Goal: Check status: Check status

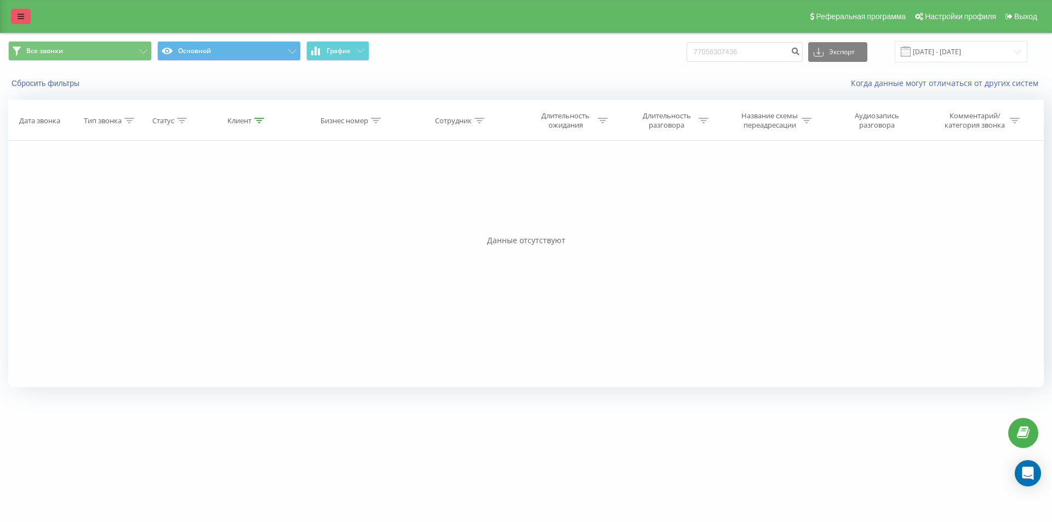
click at [18, 19] on icon at bounding box center [21, 17] width 7 height 8
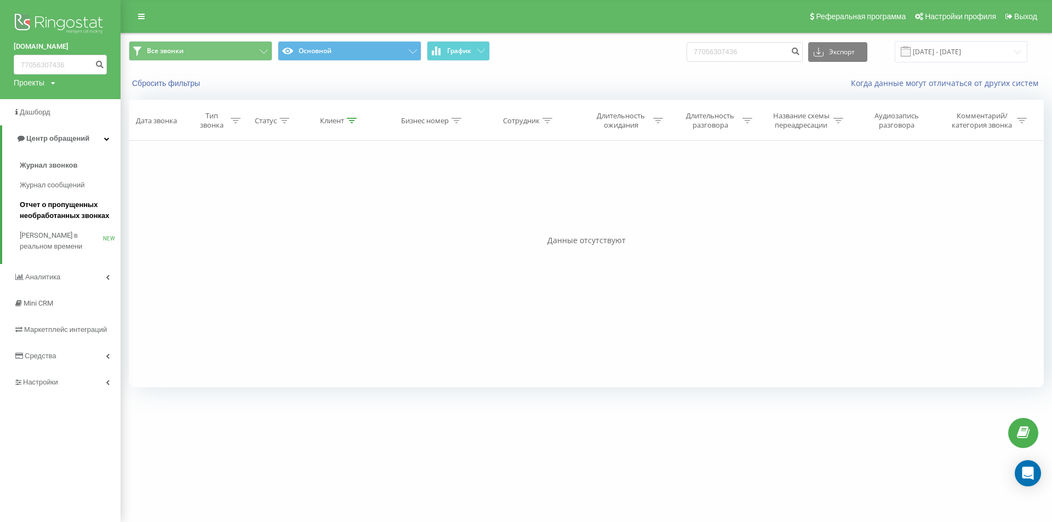
click at [56, 200] on span "Отчет о пропущенных необработанных звонках" at bounding box center [67, 210] width 95 height 22
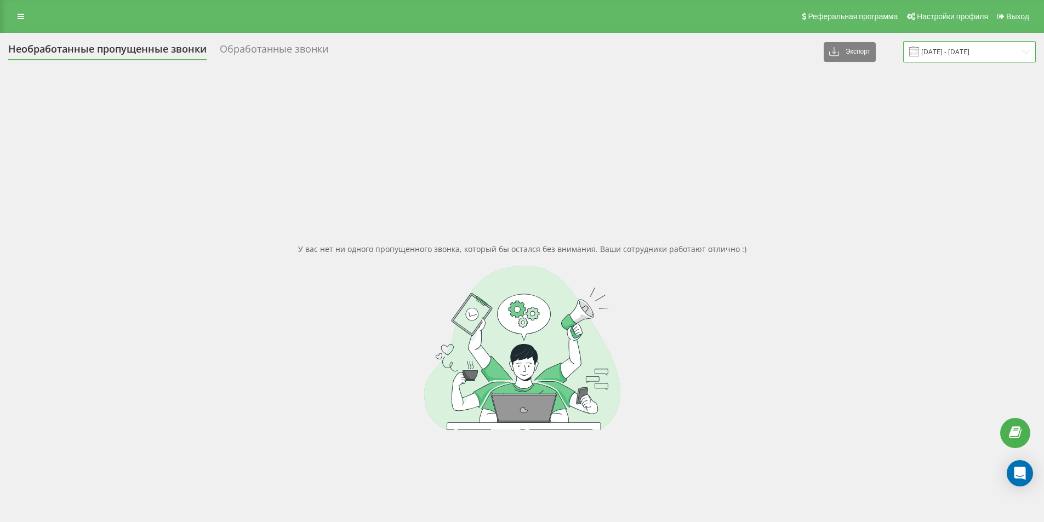
click at [940, 58] on input "20.07.2025 - 20.08.2025" at bounding box center [969, 51] width 133 height 21
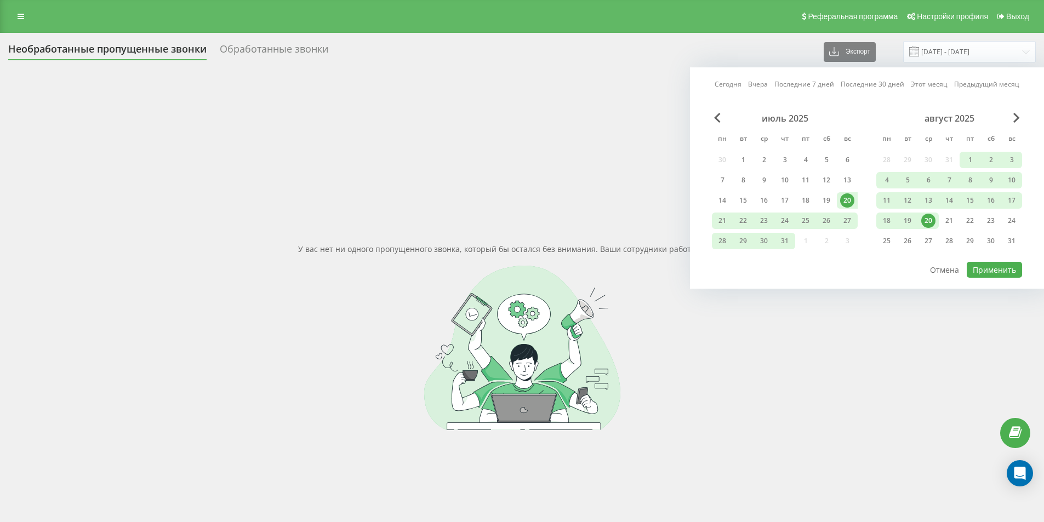
click at [929, 219] on div "20" at bounding box center [928, 221] width 14 height 14
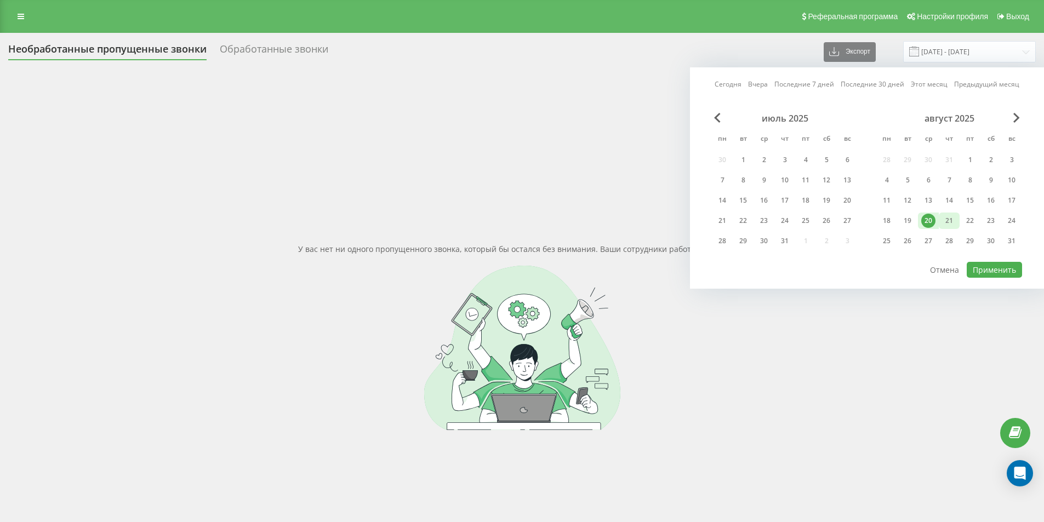
click at [945, 221] on div "21" at bounding box center [949, 221] width 14 height 14
click at [993, 271] on button "Применить" at bounding box center [994, 270] width 55 height 16
type input "20.08.2025 - 21.08.2025"
